Goal: Transaction & Acquisition: Subscribe to service/newsletter

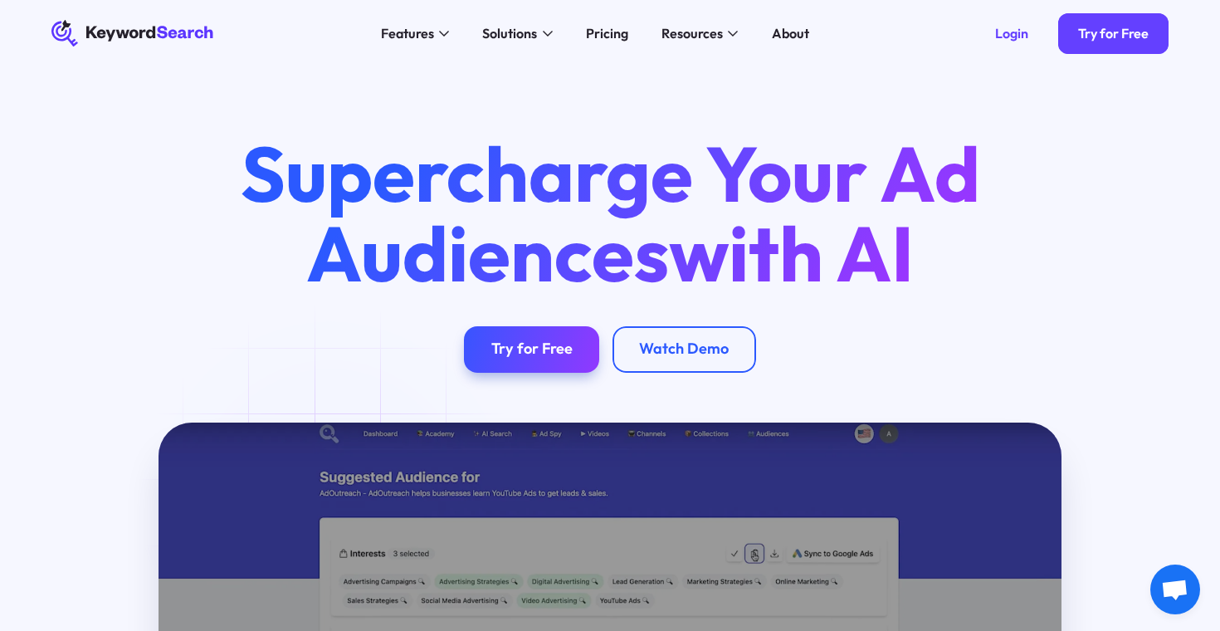
click at [134, 35] on icon "KeywordSearch" at bounding box center [133, 33] width 164 height 27
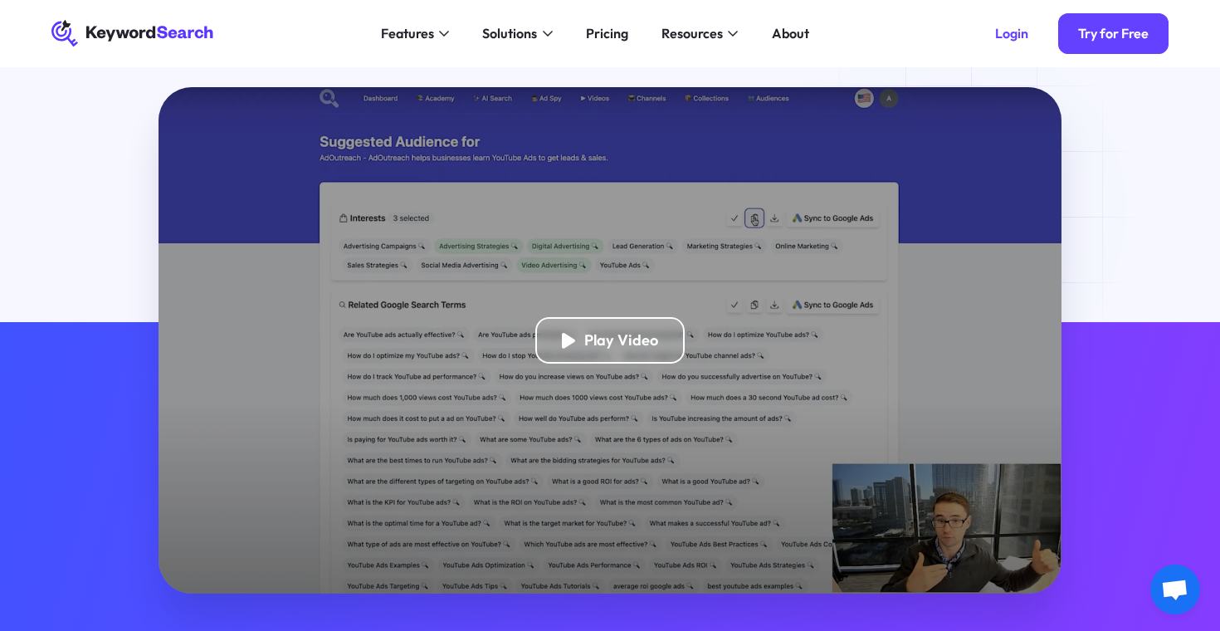
scroll to position [236, 0]
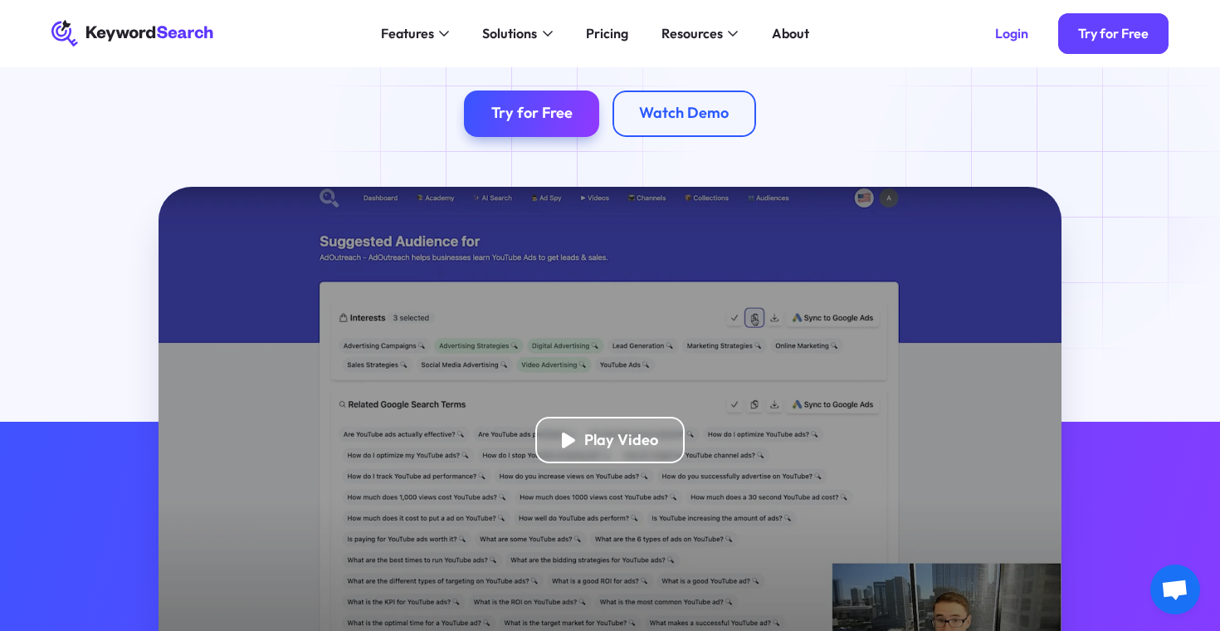
click at [509, 140] on div "Supercharge Your Ad Audiences with AI Try for Free Watch Demo" at bounding box center [610, 10] width 1220 height 356
click at [509, 130] on link "Try for Free" at bounding box center [531, 113] width 135 height 46
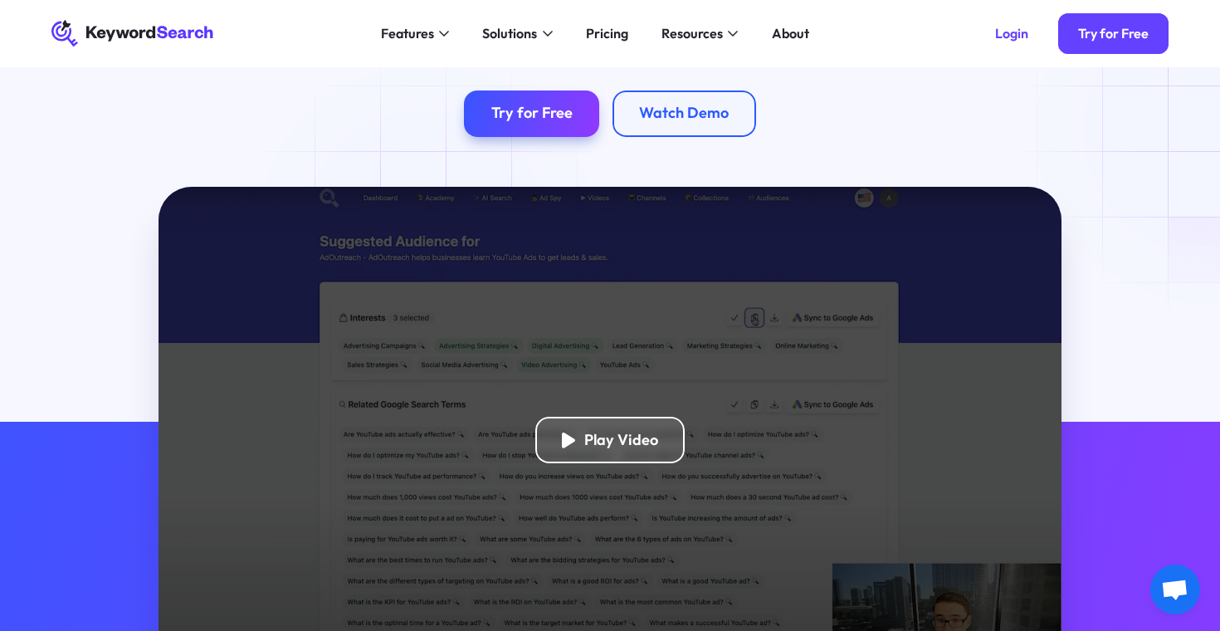
scroll to position [0, 0]
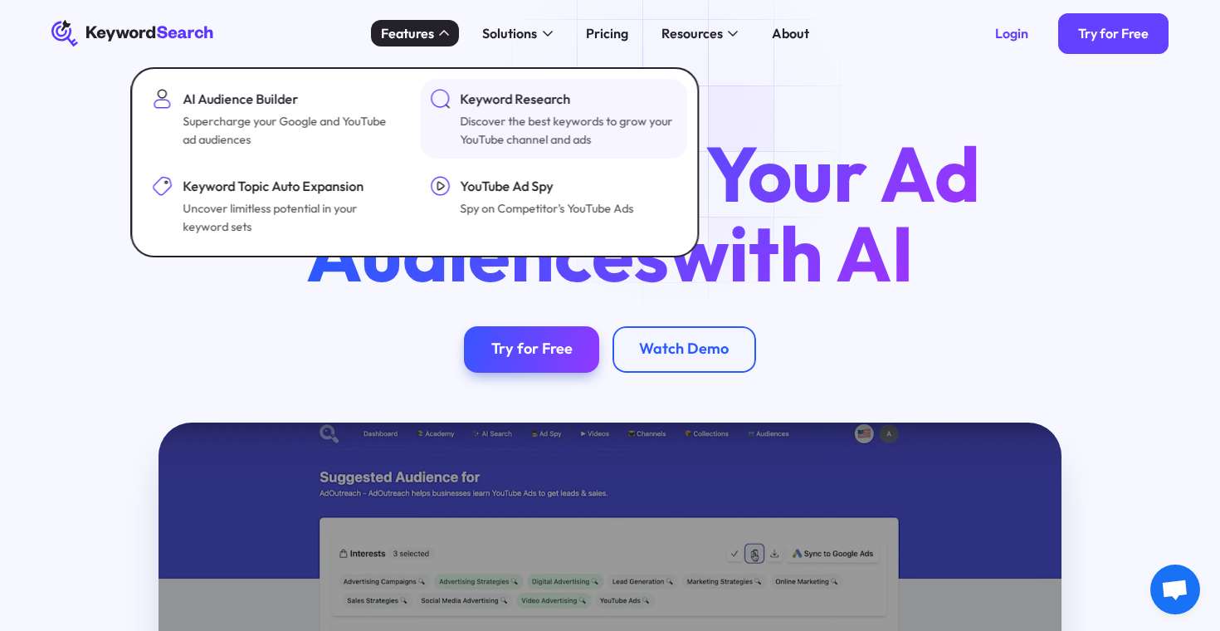
click at [473, 118] on div "Discover the best keywords to grow your YouTube channel and ads" at bounding box center [567, 130] width 214 height 37
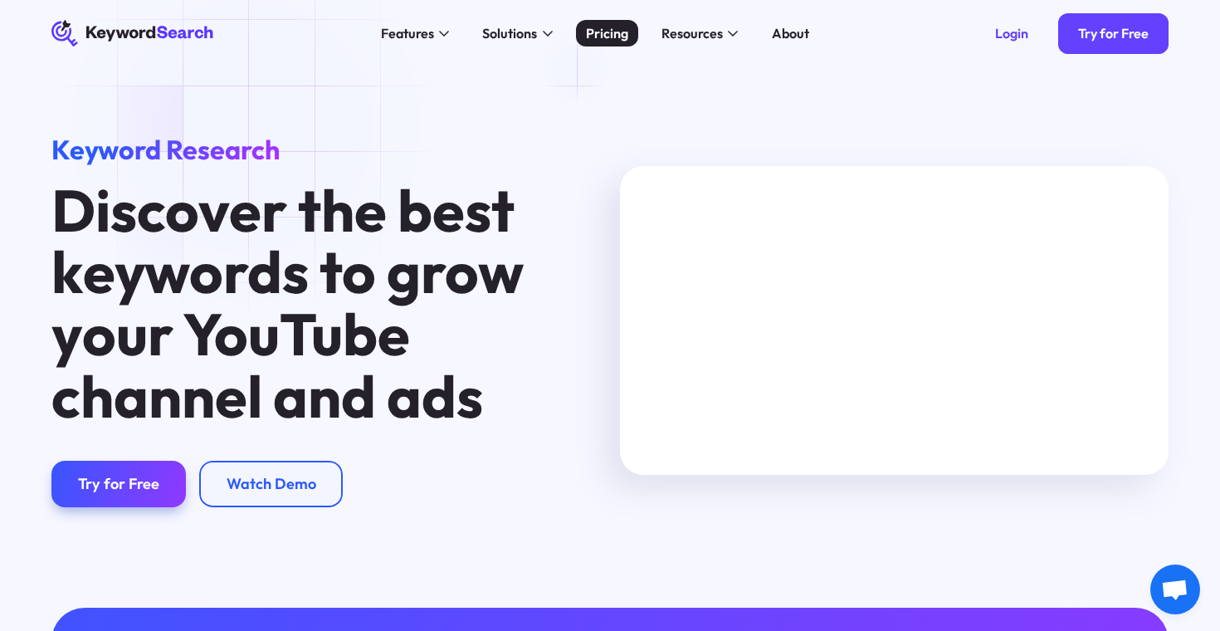
click at [602, 38] on div "Pricing" at bounding box center [607, 33] width 42 height 20
